Goal: Information Seeking & Learning: Learn about a topic

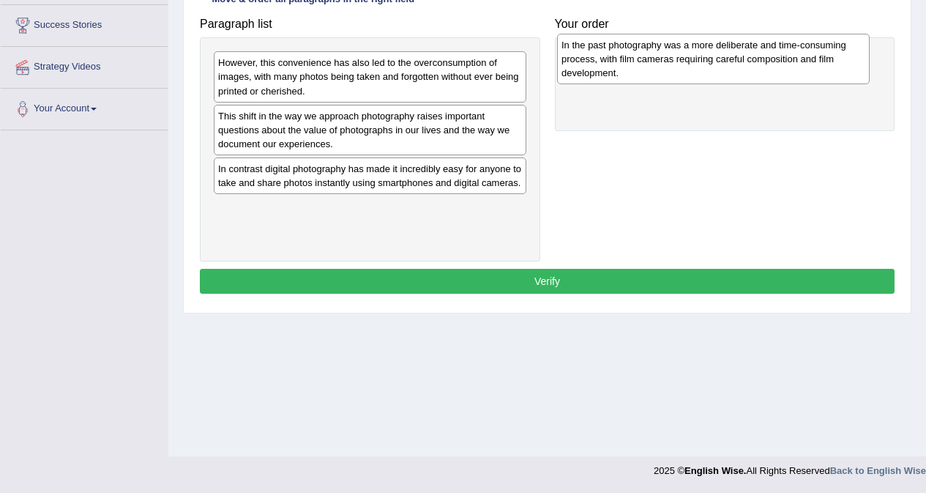
drag, startPoint x: 329, startPoint y: 190, endPoint x: 673, endPoint y: 66, distance: 364.9
click at [673, 66] on div "In the past photography was a more deliberate and time-consuming process, with …" at bounding box center [713, 59] width 313 height 51
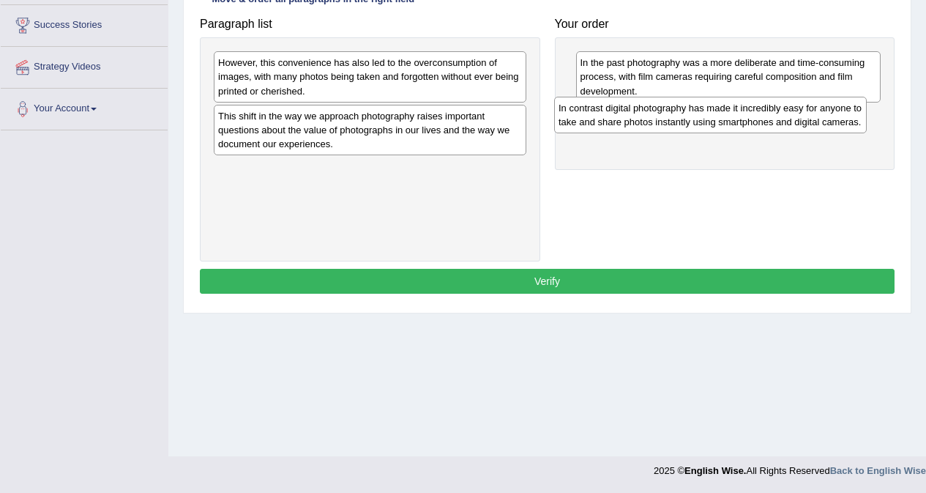
drag, startPoint x: 378, startPoint y: 174, endPoint x: 718, endPoint y: 113, distance: 345.8
click at [718, 113] on div "In contrast digital photography has made it incredibly easy for anyone to take …" at bounding box center [710, 115] width 313 height 37
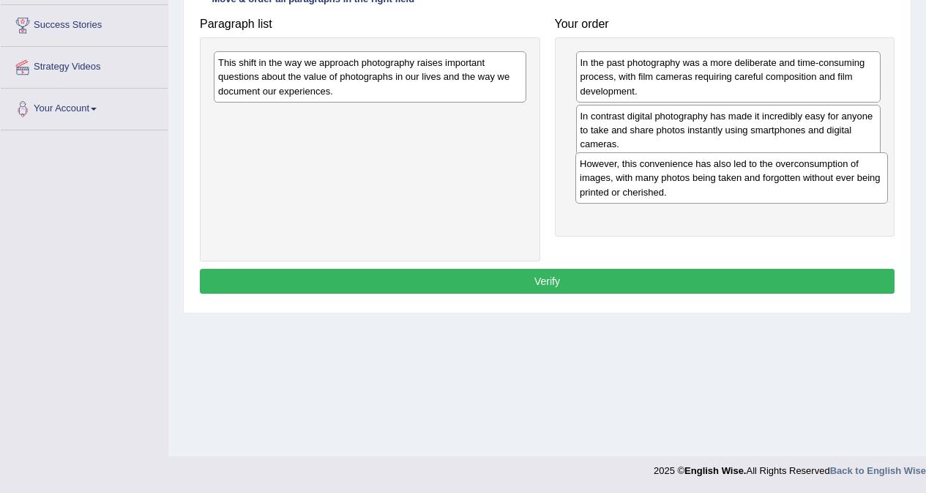
drag, startPoint x: 345, startPoint y: 85, endPoint x: 706, endPoint y: 186, distance: 375.5
click at [706, 186] on div "However, this convenience has also led to the overconsumption of images, with m…" at bounding box center [731, 177] width 313 height 51
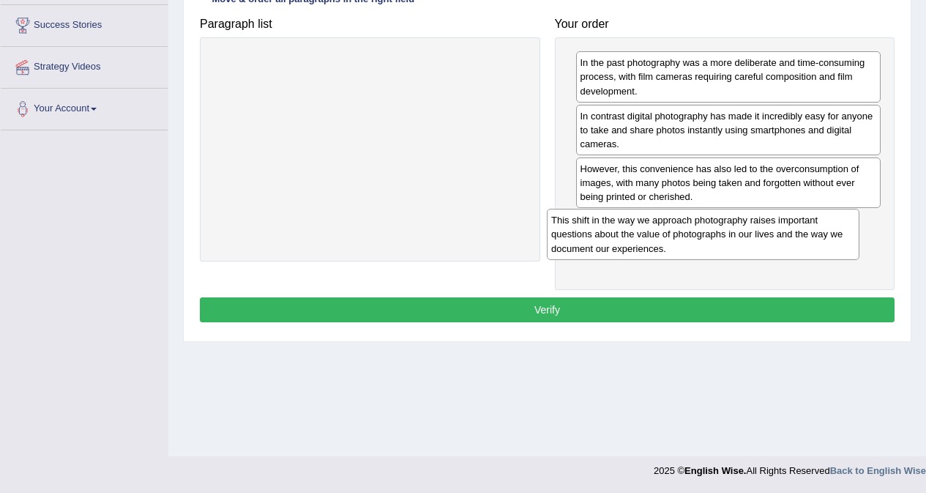
drag, startPoint x: 344, startPoint y: 74, endPoint x: 677, endPoint y: 231, distance: 368.4
click at [677, 231] on div "This shift in the way we approach photography raises important questions about …" at bounding box center [703, 234] width 313 height 51
click at [641, 305] on button "Verify" at bounding box center [547, 309] width 695 height 25
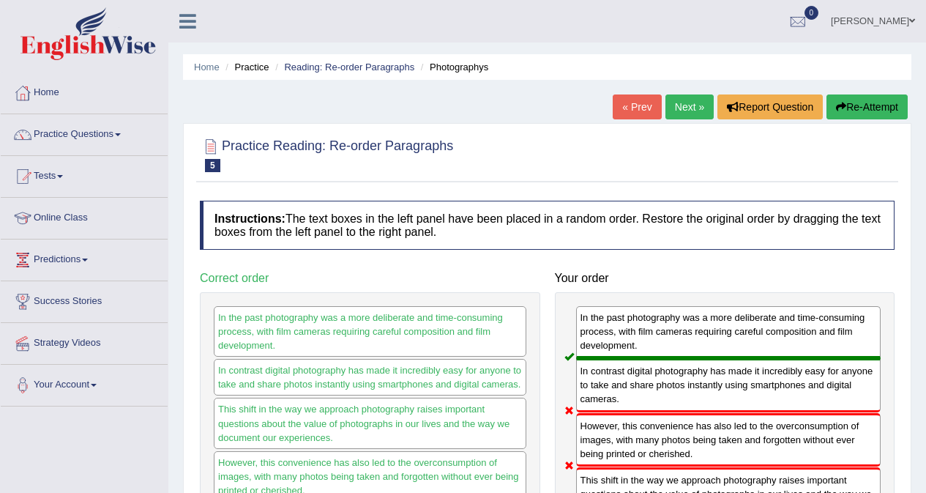
click at [679, 111] on link "Next »" at bounding box center [689, 106] width 48 height 25
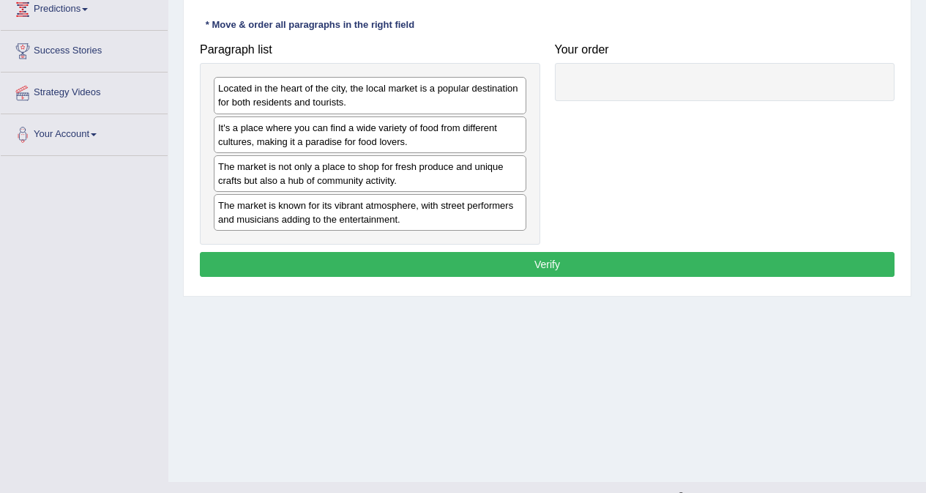
scroll to position [276, 0]
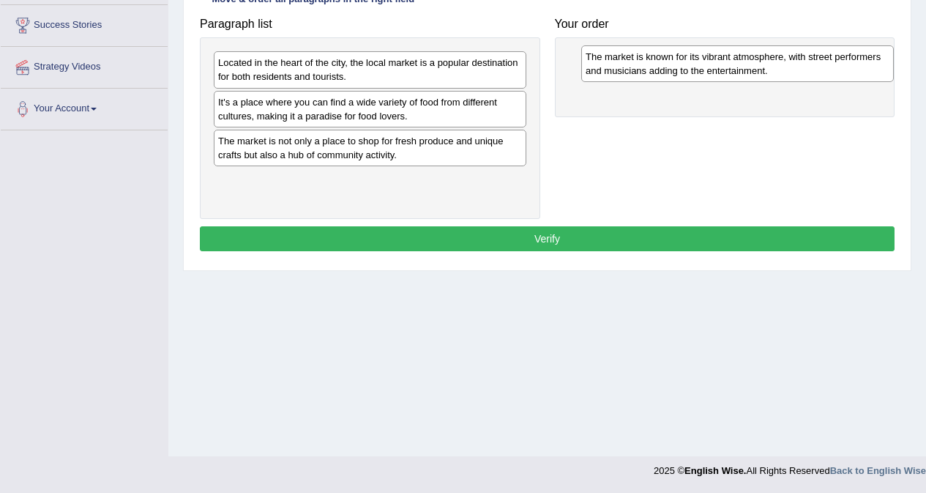
drag, startPoint x: 299, startPoint y: 195, endPoint x: 667, endPoint y: 72, distance: 387.5
click at [667, 72] on div "The market is known for its vibrant atmosphere, with street performers and musi…" at bounding box center [737, 63] width 313 height 37
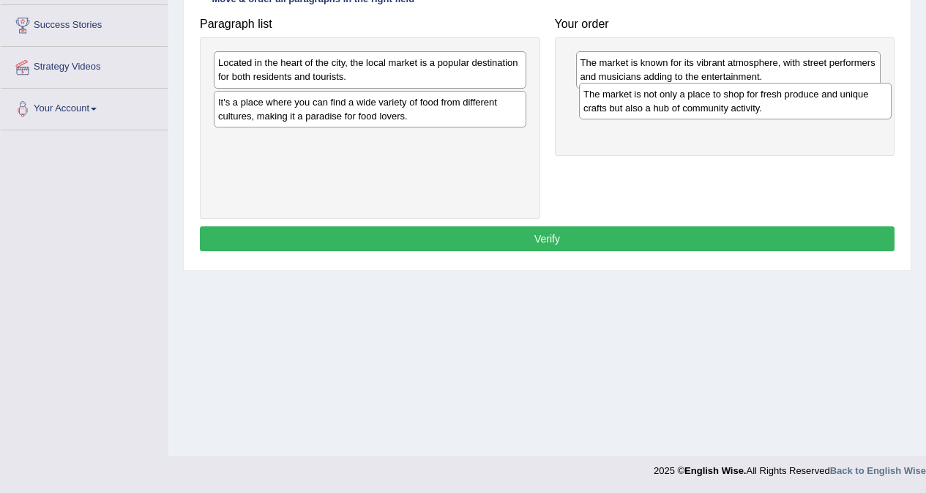
drag, startPoint x: 397, startPoint y: 154, endPoint x: 762, endPoint y: 107, distance: 368.3
click at [762, 107] on div "The market is not only a place to shop for fresh produce and unique crafts but …" at bounding box center [735, 101] width 313 height 37
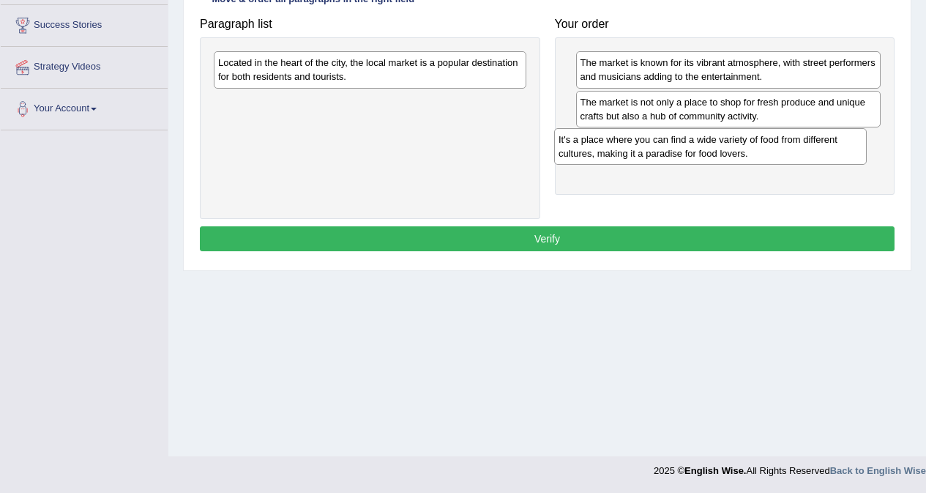
drag, startPoint x: 325, startPoint y: 108, endPoint x: 665, endPoint y: 145, distance: 342.4
click at [665, 145] on div "It's a place where you can find a wide variety of food from different cultures,…" at bounding box center [710, 146] width 313 height 37
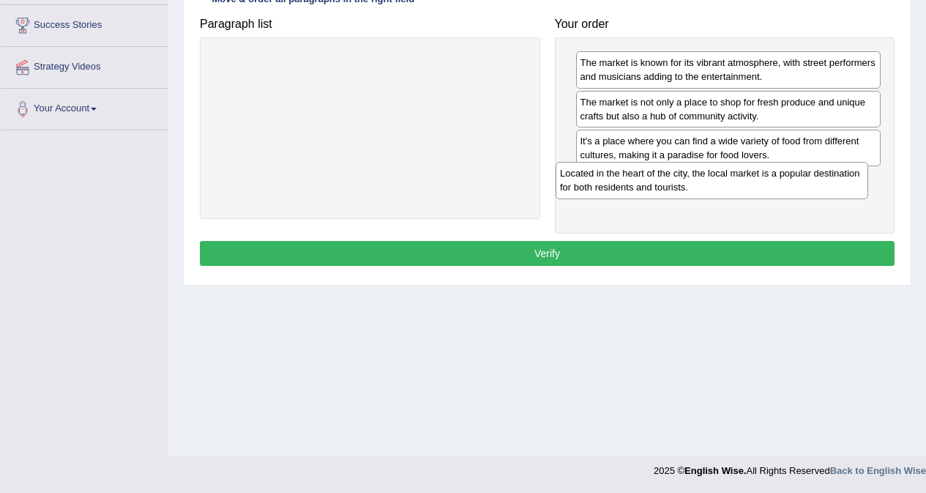
drag, startPoint x: 373, startPoint y: 78, endPoint x: 715, endPoint y: 189, distance: 359.3
click at [715, 189] on div "Located in the heart of the city, the local market is a popular destination for…" at bounding box center [712, 180] width 313 height 37
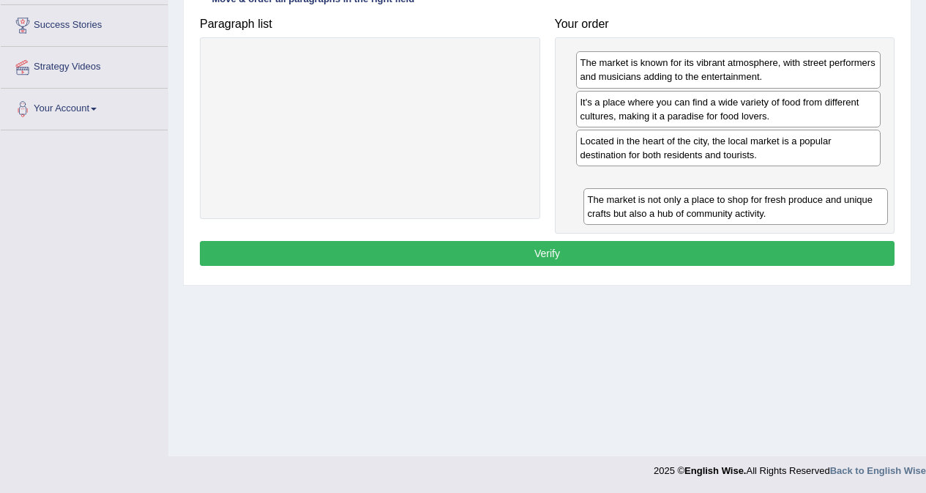
drag, startPoint x: 735, startPoint y: 118, endPoint x: 742, endPoint y: 213, distance: 95.4
click at [742, 213] on div "The market is not only a place to shop for fresh produce and unique crafts but …" at bounding box center [735, 206] width 305 height 37
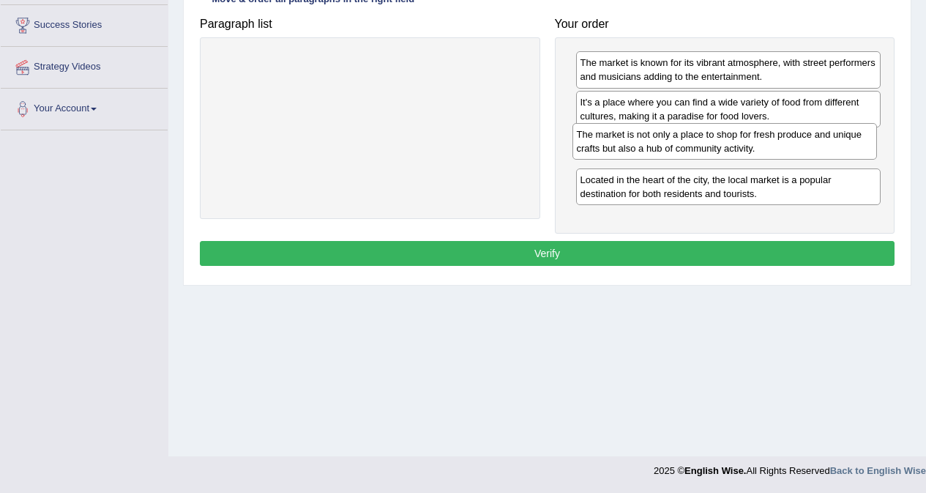
drag, startPoint x: 685, startPoint y: 196, endPoint x: 682, endPoint y: 151, distance: 45.5
click at [682, 151] on div "The market is not only a place to shop for fresh produce and unique crafts but …" at bounding box center [724, 141] width 305 height 37
click at [673, 252] on button "Verify" at bounding box center [547, 253] width 695 height 25
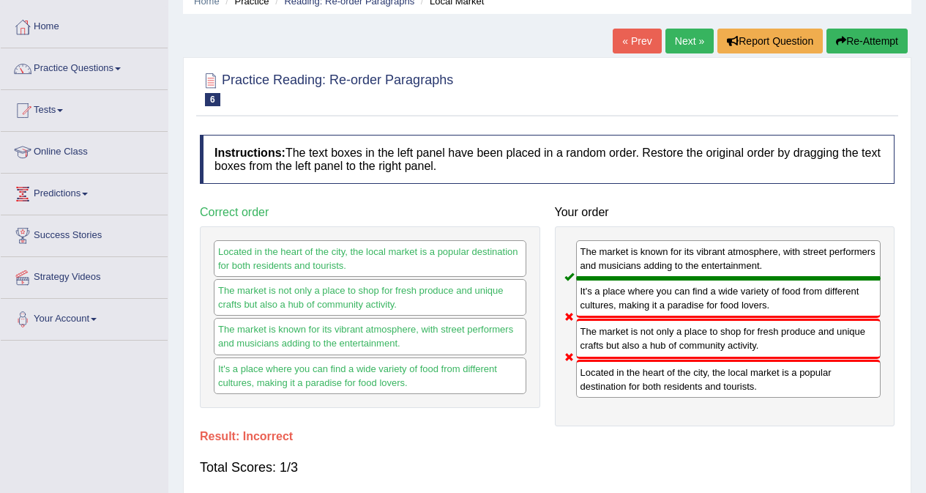
scroll to position [56, 0]
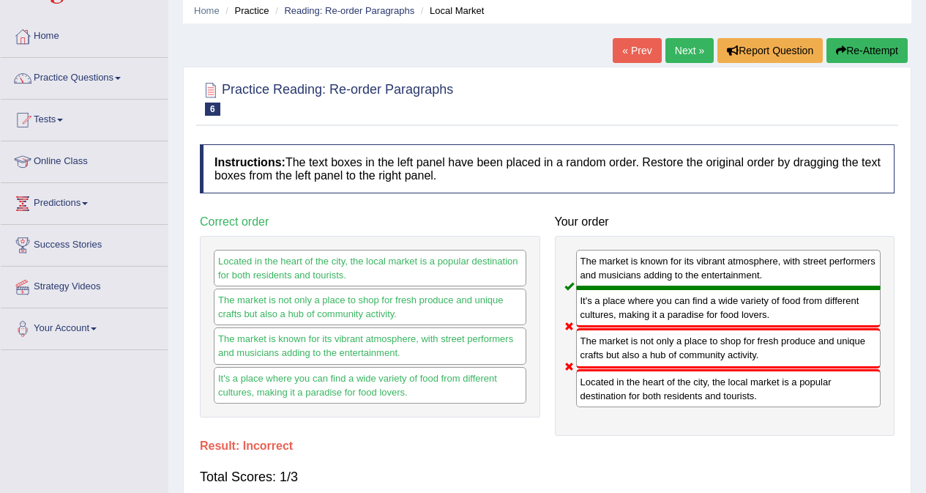
click at [857, 52] on button "Re-Attempt" at bounding box center [866, 50] width 81 height 25
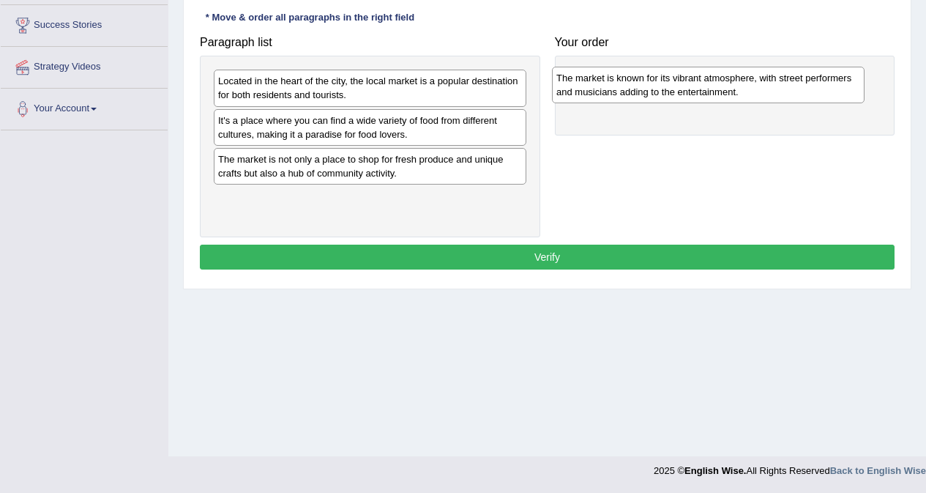
drag, startPoint x: 365, startPoint y: 208, endPoint x: 704, endPoint y: 88, distance: 358.9
click at [704, 88] on div "The market is known for its vibrant atmosphere, with street performers and musi…" at bounding box center [708, 85] width 313 height 37
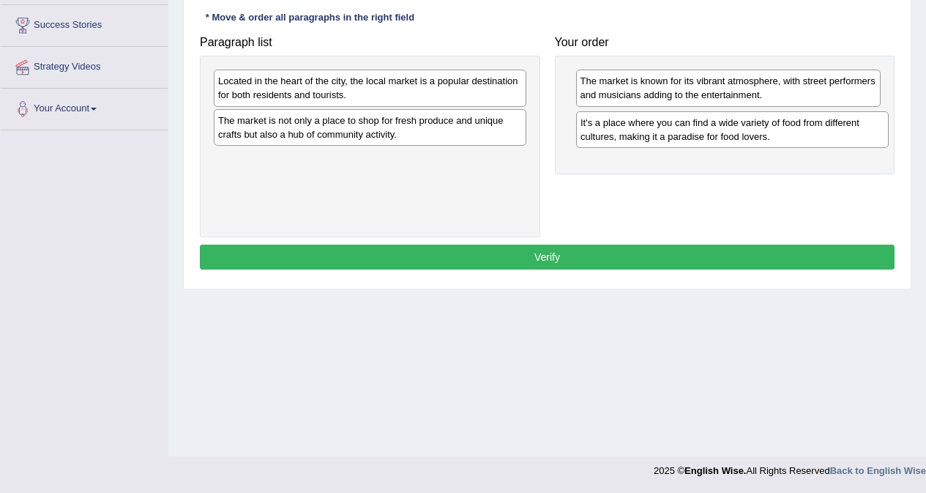
drag, startPoint x: 348, startPoint y: 127, endPoint x: 710, endPoint y: 129, distance: 362.4
click at [710, 129] on div "It's a place where you can find a wide variety of food from different cultures,…" at bounding box center [732, 129] width 313 height 37
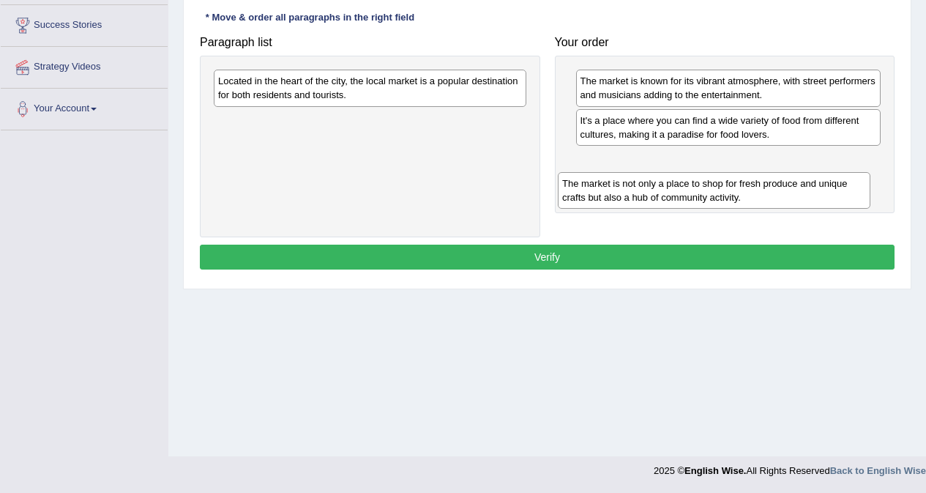
drag, startPoint x: 291, startPoint y: 135, endPoint x: 636, endPoint y: 198, distance: 350.6
click at [636, 198] on div "The market is not only a place to shop for fresh produce and unique crafts but …" at bounding box center [714, 190] width 313 height 37
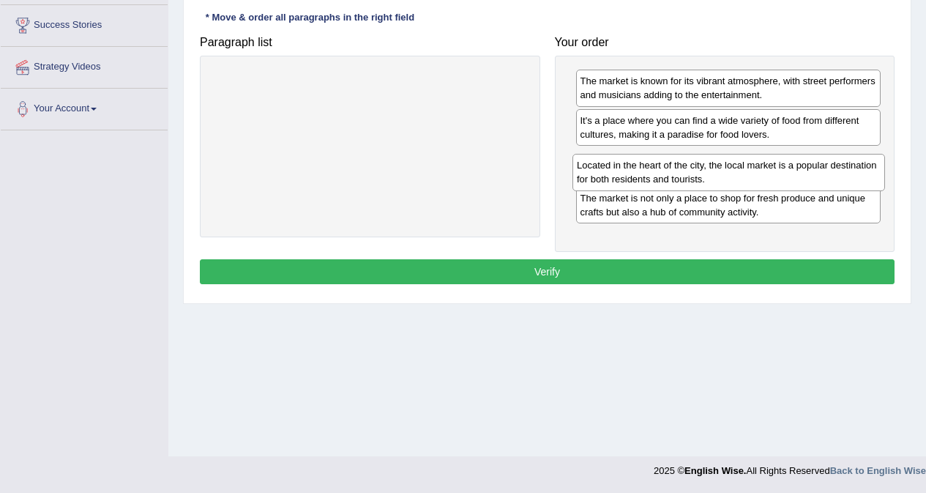
drag, startPoint x: 361, startPoint y: 91, endPoint x: 720, endPoint y: 175, distance: 368.5
click at [720, 175] on div "Located in the heart of the city, the local market is a popular destination for…" at bounding box center [728, 172] width 313 height 37
click at [602, 272] on button "Verify" at bounding box center [547, 271] width 695 height 25
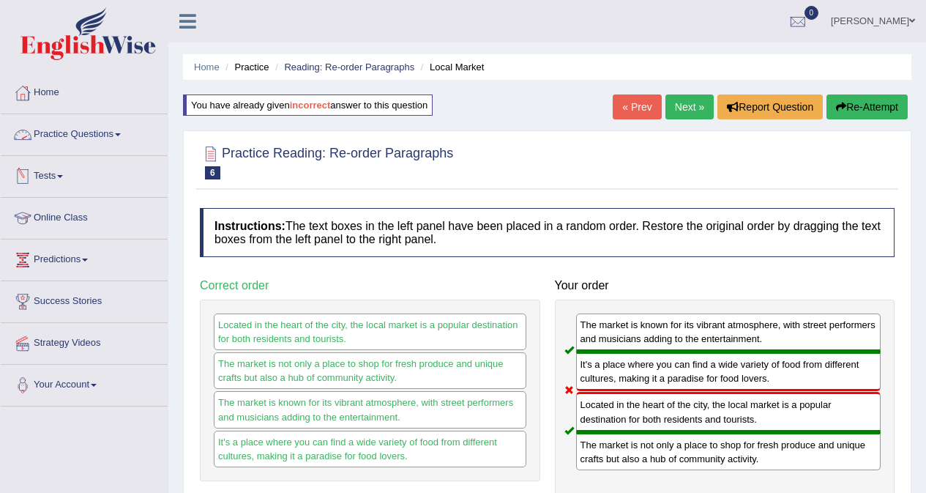
click at [82, 130] on link "Practice Questions" at bounding box center [84, 132] width 167 height 37
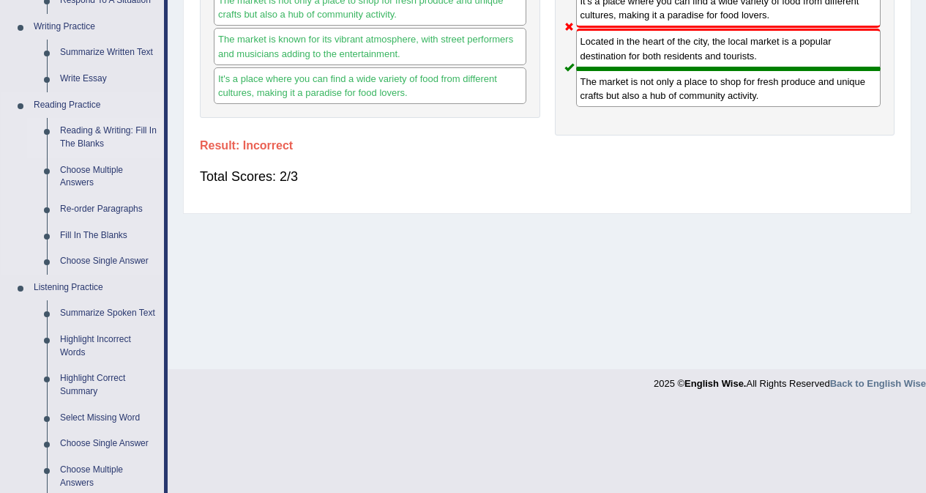
scroll to position [366, 0]
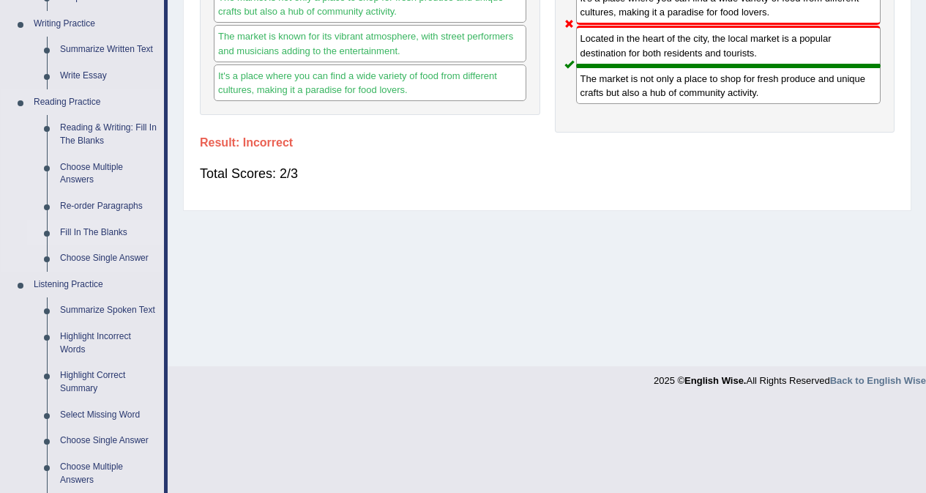
click at [100, 232] on link "Fill In The Blanks" at bounding box center [108, 233] width 111 height 26
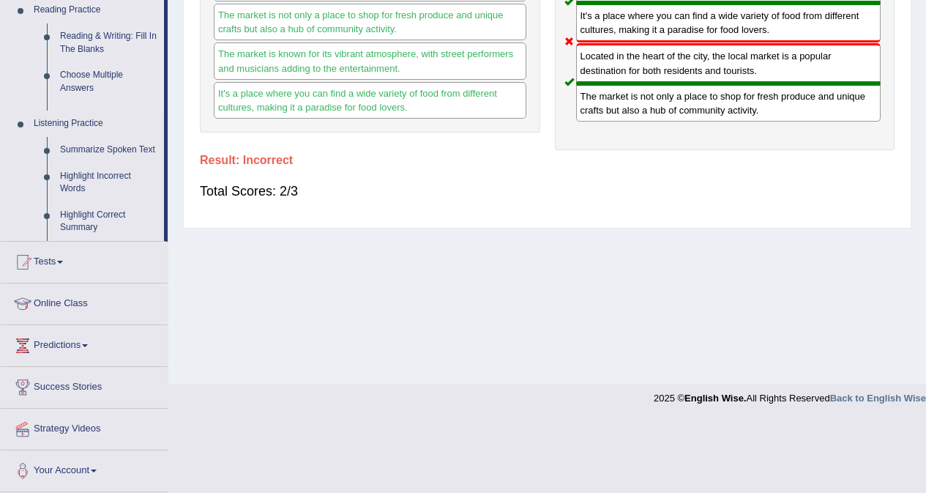
scroll to position [276, 0]
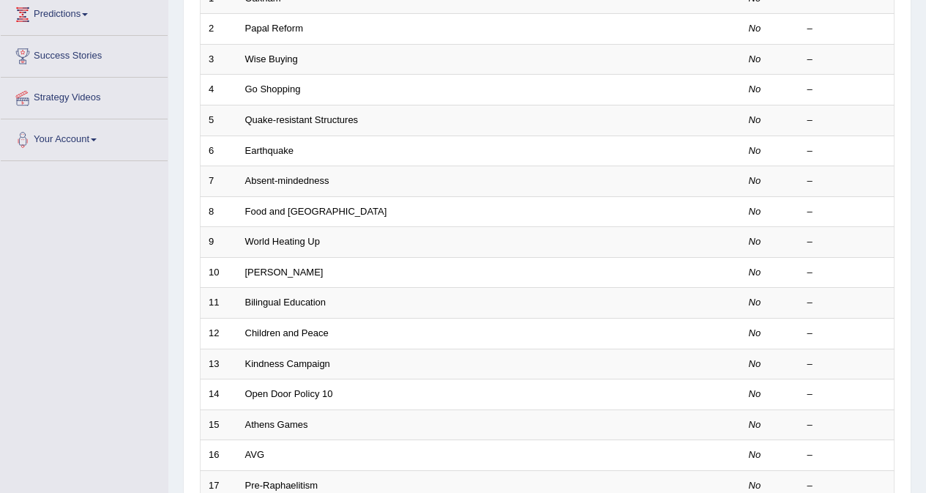
scroll to position [220, 0]
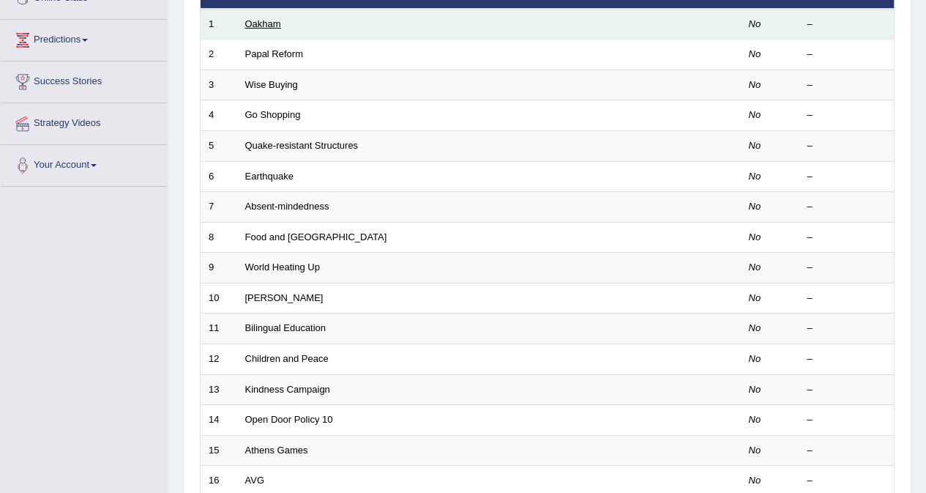
click at [272, 27] on link "Oakham" at bounding box center [263, 23] width 36 height 11
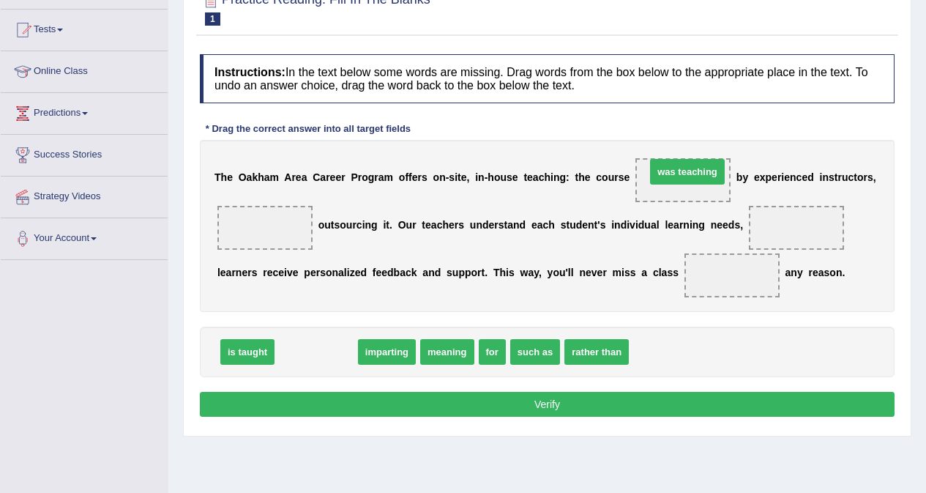
drag, startPoint x: 305, startPoint y: 356, endPoint x: 676, endPoint y: 176, distance: 412.5
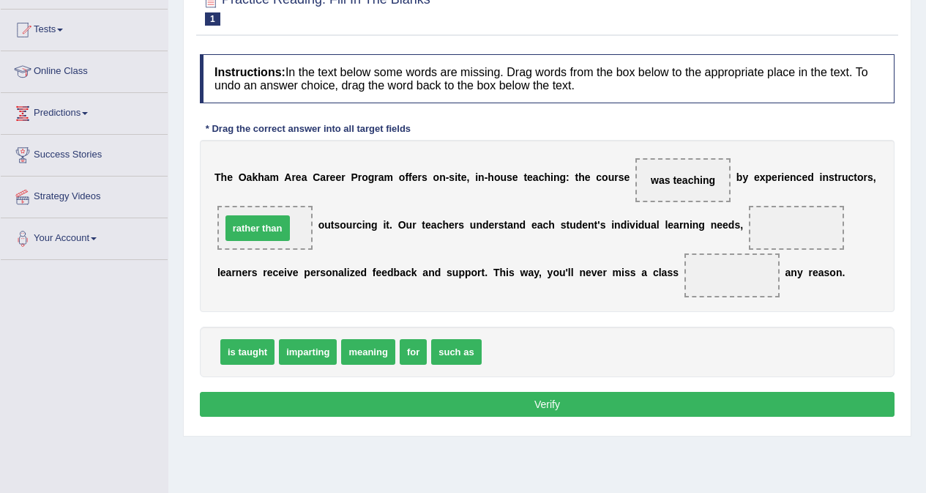
drag, startPoint x: 520, startPoint y: 354, endPoint x: 260, endPoint y: 231, distance: 288.5
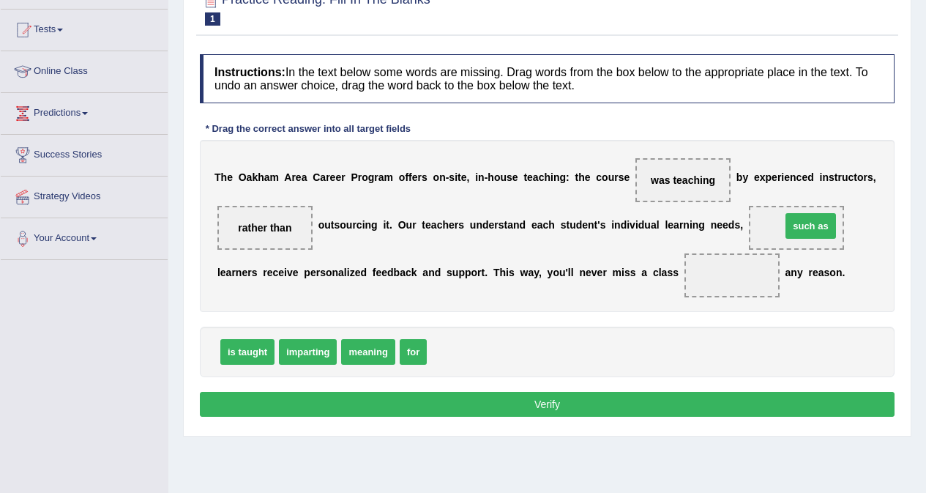
drag, startPoint x: 452, startPoint y: 353, endPoint x: 806, endPoint y: 227, distance: 376.0
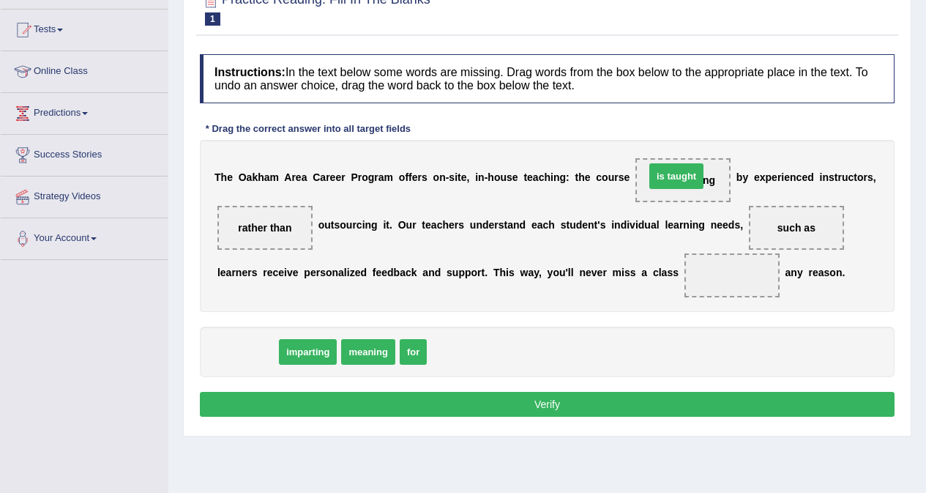
drag, startPoint x: 247, startPoint y: 354, endPoint x: 676, endPoint y: 178, distance: 463.6
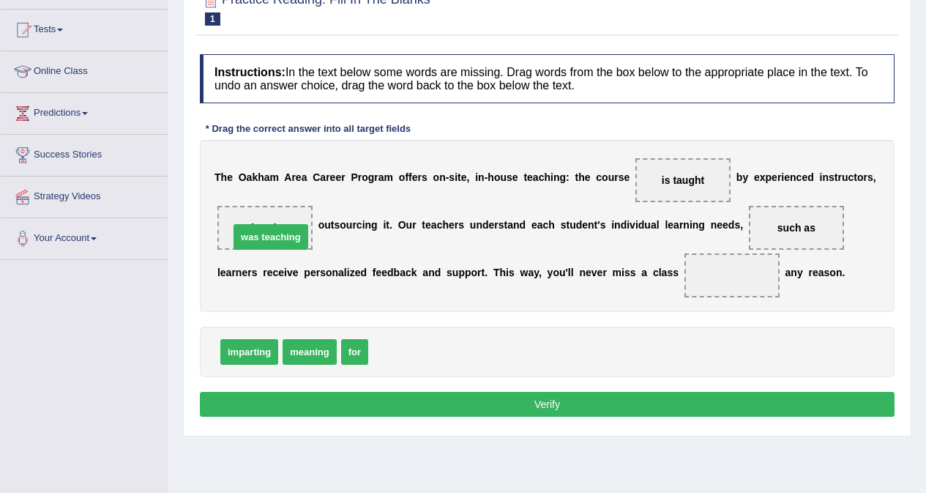
drag, startPoint x: 420, startPoint y: 355, endPoint x: 281, endPoint y: 240, distance: 180.4
drag, startPoint x: 271, startPoint y: 221, endPoint x: 472, endPoint y: 357, distance: 243.0
click at [472, 357] on div "Instructions: In the text below some words are missing. Drag words from the box…" at bounding box center [547, 237] width 702 height 381
drag, startPoint x: 419, startPoint y: 356, endPoint x: 262, endPoint y: 225, distance: 203.8
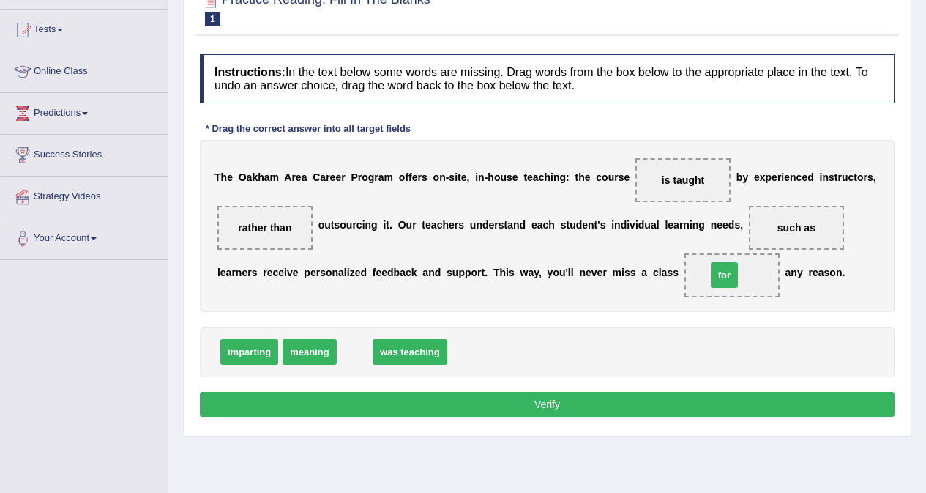
drag, startPoint x: 351, startPoint y: 354, endPoint x: 720, endPoint y: 277, distance: 377.6
click at [558, 404] on button "Verify" at bounding box center [547, 404] width 695 height 25
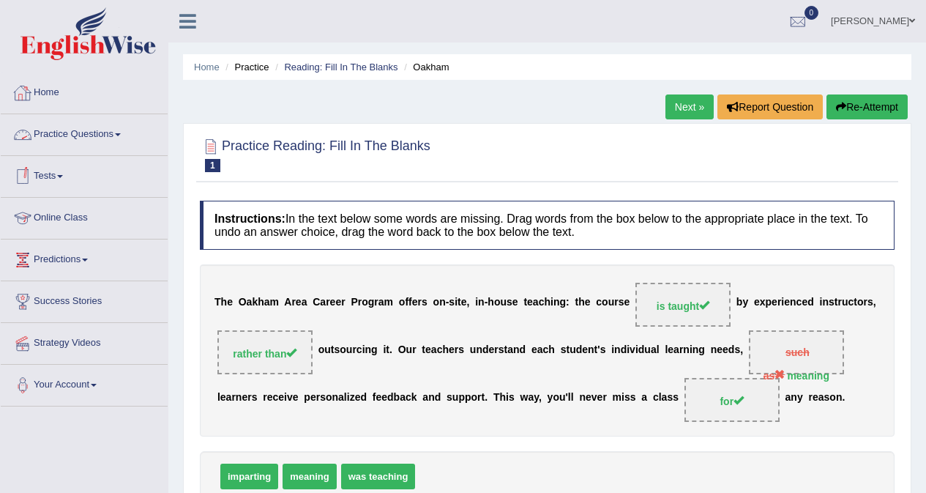
click at [65, 133] on link "Practice Questions" at bounding box center [84, 132] width 167 height 37
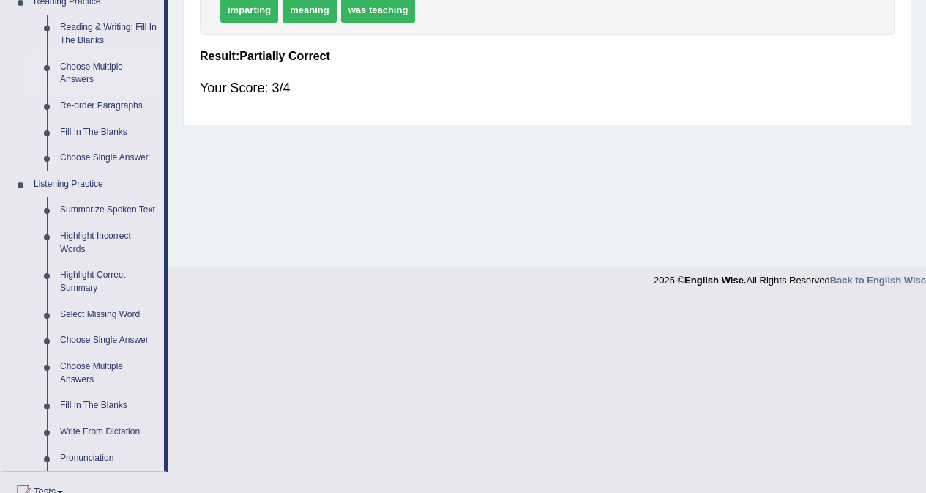
scroll to position [512, 0]
